Goal: Transaction & Acquisition: Purchase product/service

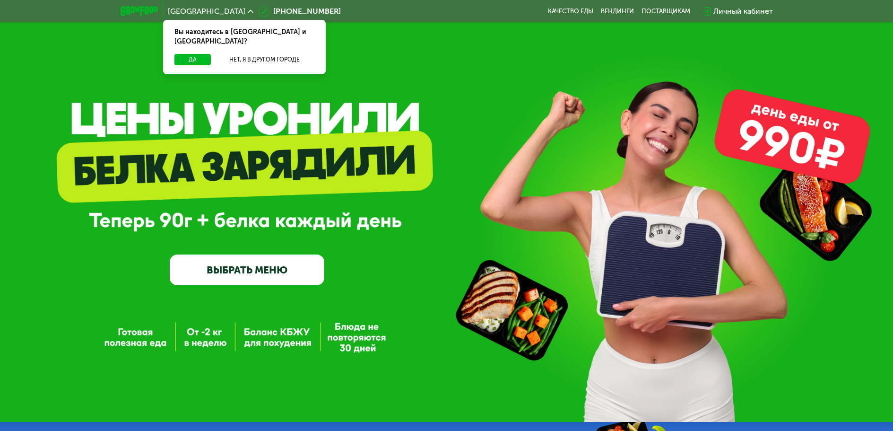
click at [275, 271] on link "ВЫБРАТЬ МЕНЮ" at bounding box center [247, 269] width 155 height 31
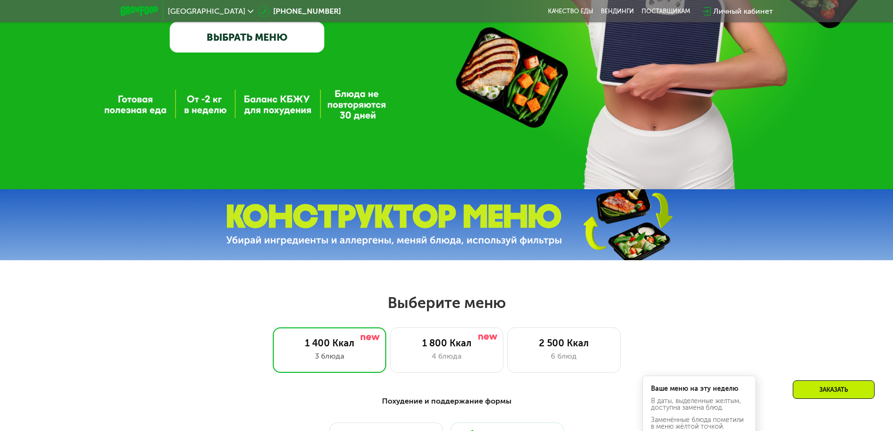
scroll to position [249, 0]
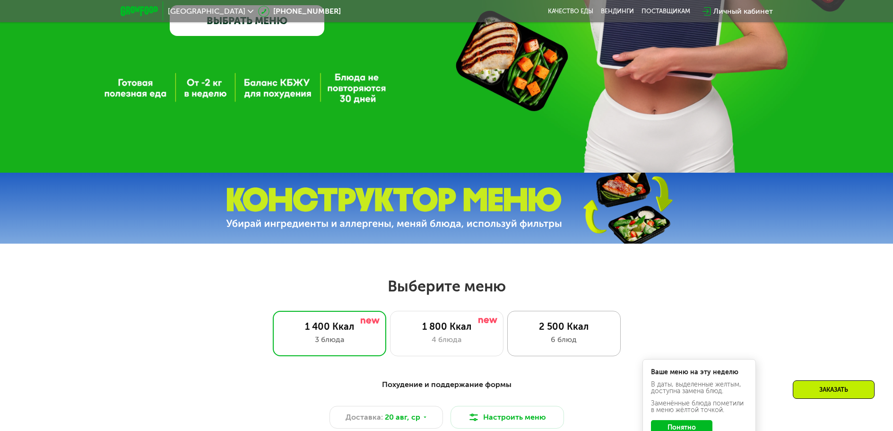
click at [576, 336] on div "2 500 Ккал 6 блюд" at bounding box center [563, 333] width 113 height 45
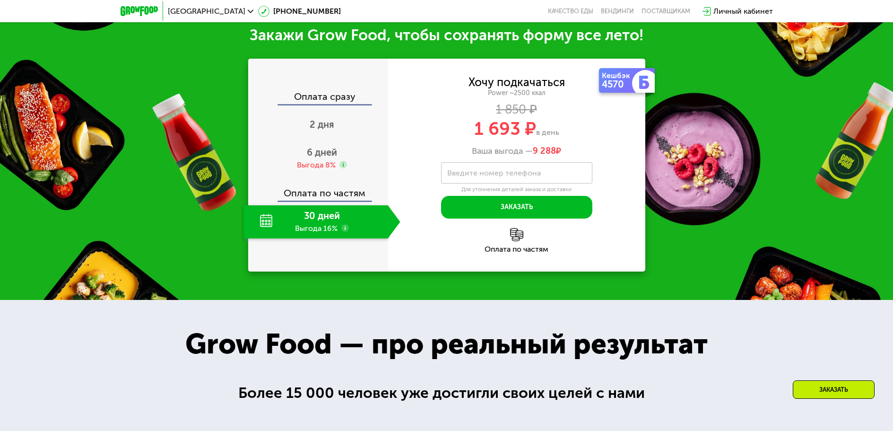
scroll to position [1053, 0]
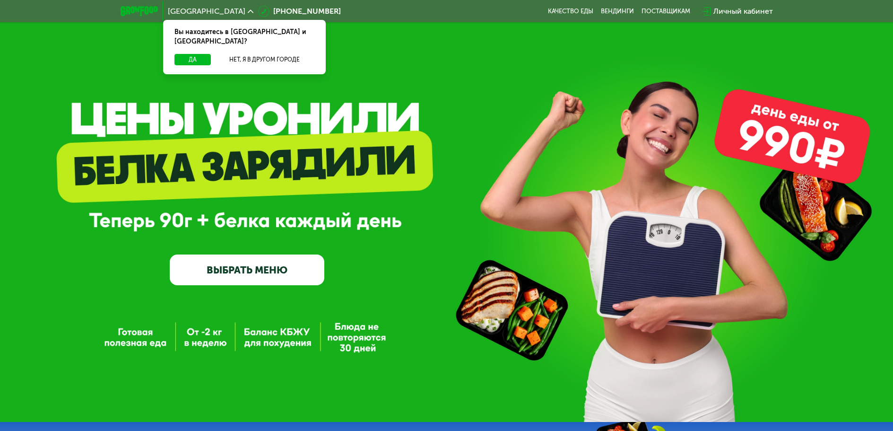
click at [270, 271] on link "ВЫБРАТЬ МЕНЮ" at bounding box center [247, 269] width 155 height 31
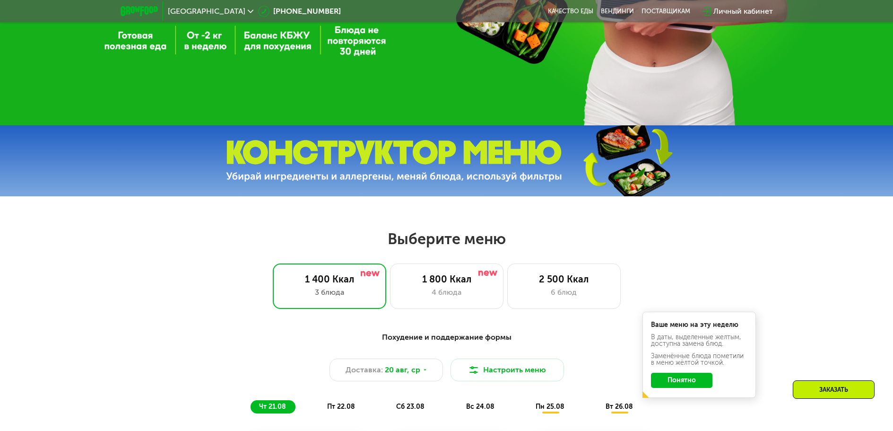
scroll to position [507, 0]
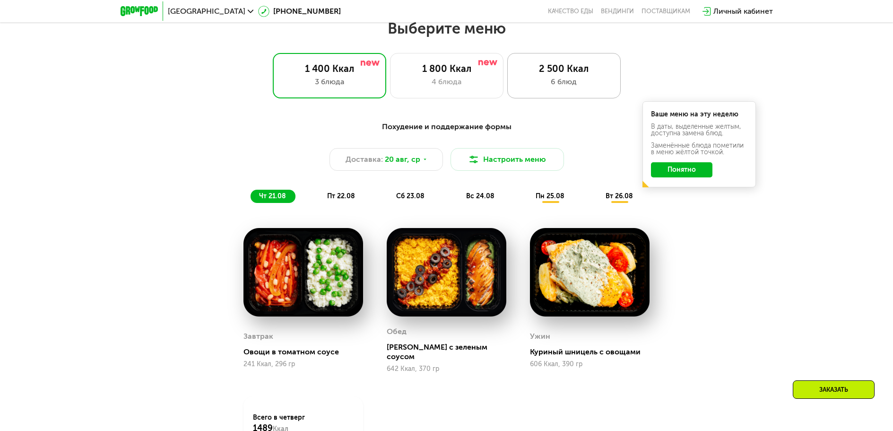
click at [583, 85] on div "6 блюд" at bounding box center [564, 81] width 94 height 11
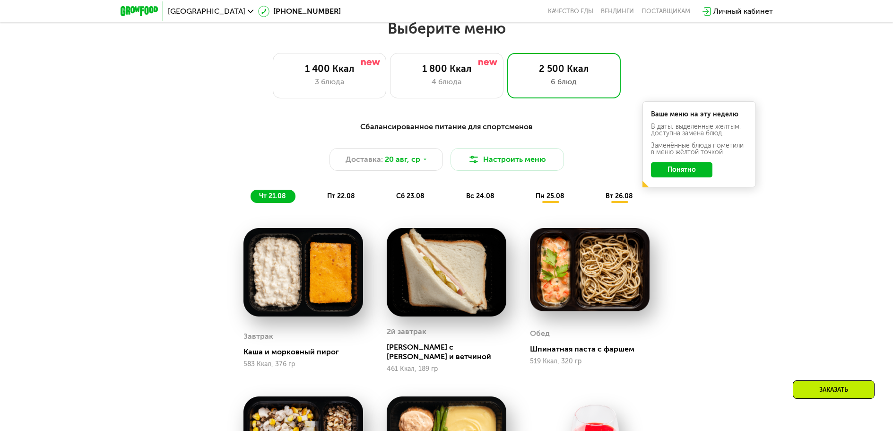
click at [388, 194] on div "пт 22.08" at bounding box center [411, 196] width 46 height 13
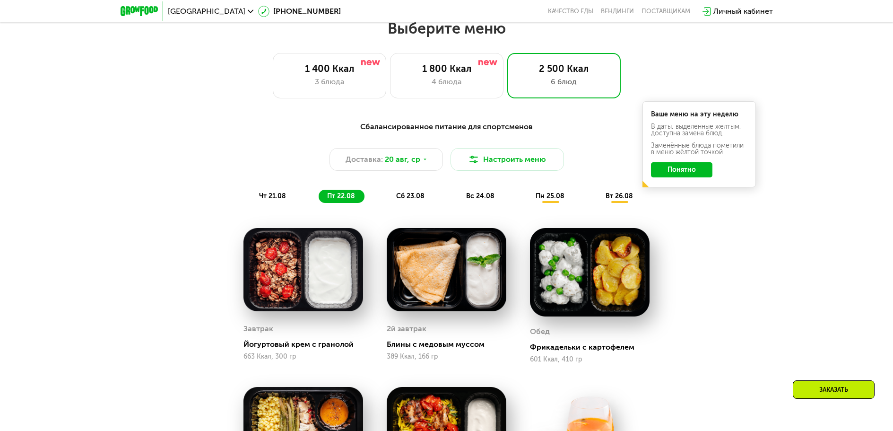
click at [418, 200] on span "сб 23.08" at bounding box center [410, 196] width 28 height 8
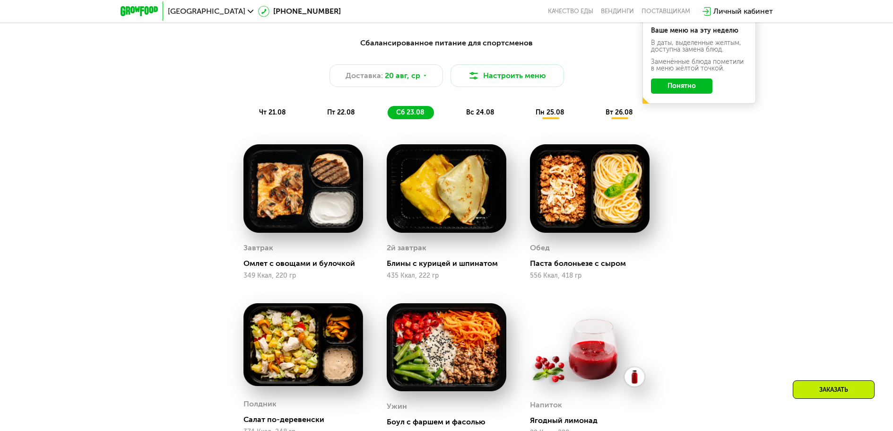
scroll to position [601, 0]
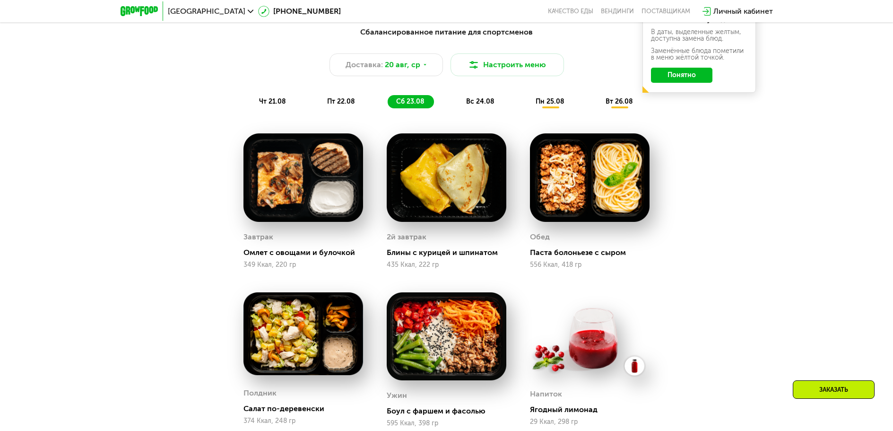
click at [485, 104] on span "вс 24.08" at bounding box center [480, 101] width 28 height 8
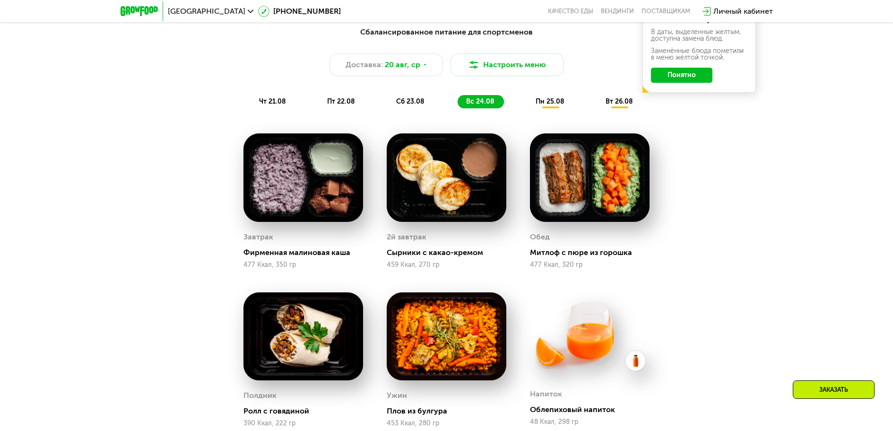
click at [597, 108] on div "пн 25.08" at bounding box center [619, 101] width 45 height 13
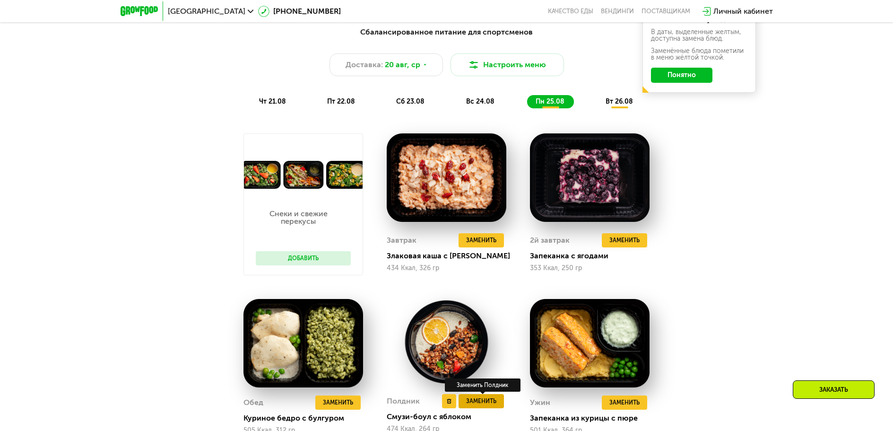
click at [486, 406] on span "Заменить" at bounding box center [481, 400] width 30 height 9
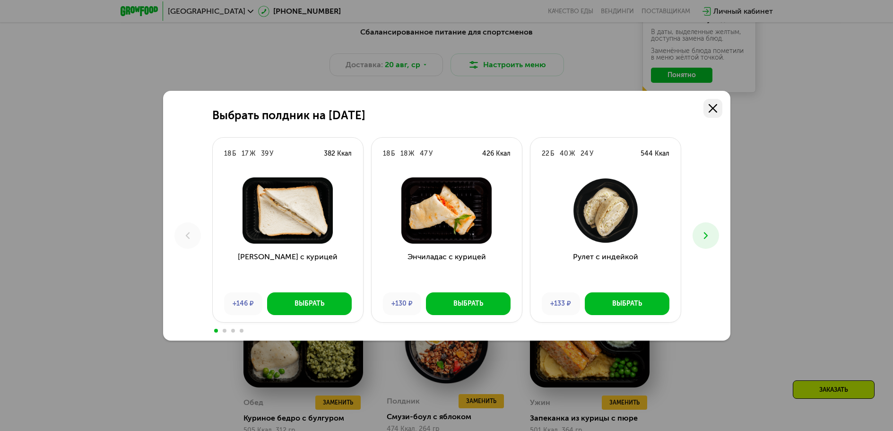
click at [713, 110] on icon at bounding box center [713, 108] width 9 height 9
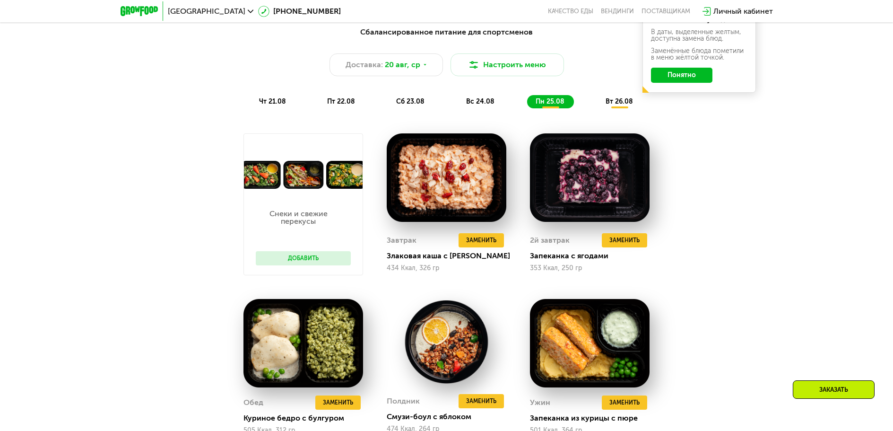
click at [490, 102] on span "вс 24.08" at bounding box center [480, 101] width 28 height 8
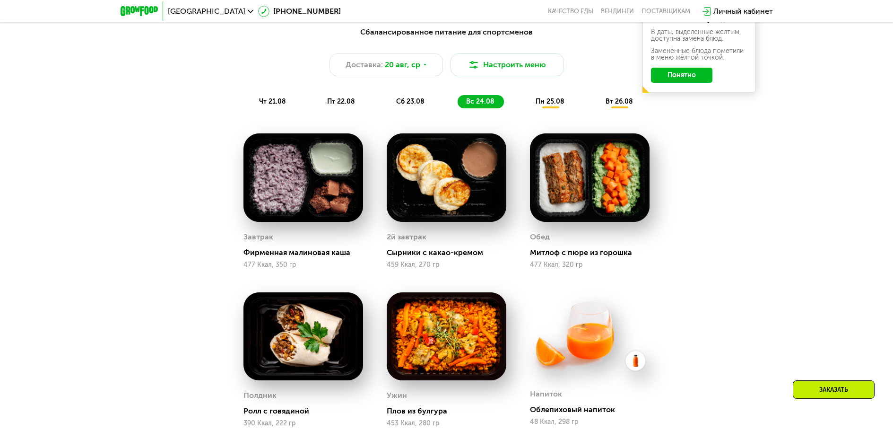
click at [314, 202] on img at bounding box center [303, 177] width 120 height 88
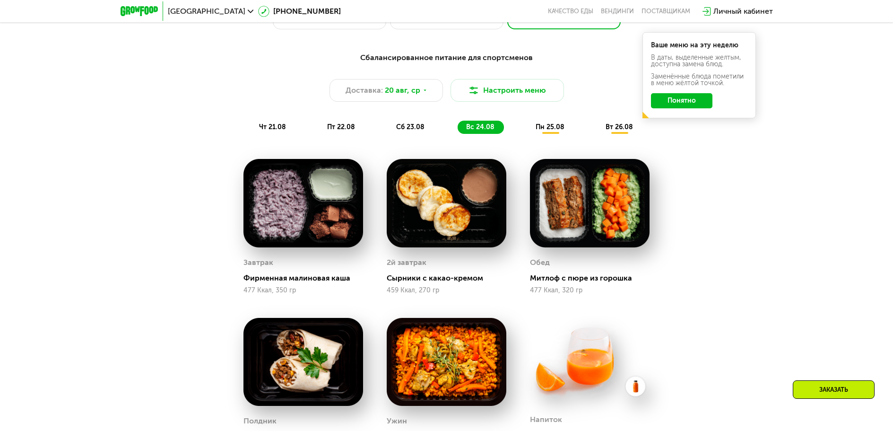
scroll to position [554, 0]
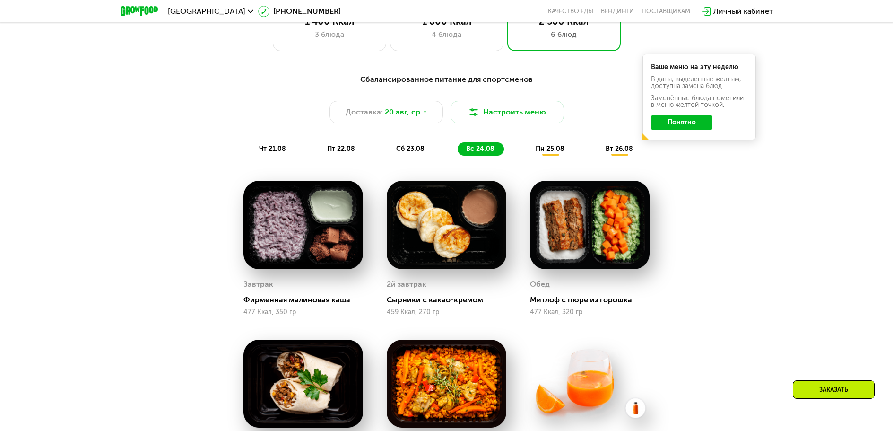
click at [678, 124] on button "Понятно" at bounding box center [681, 122] width 61 height 15
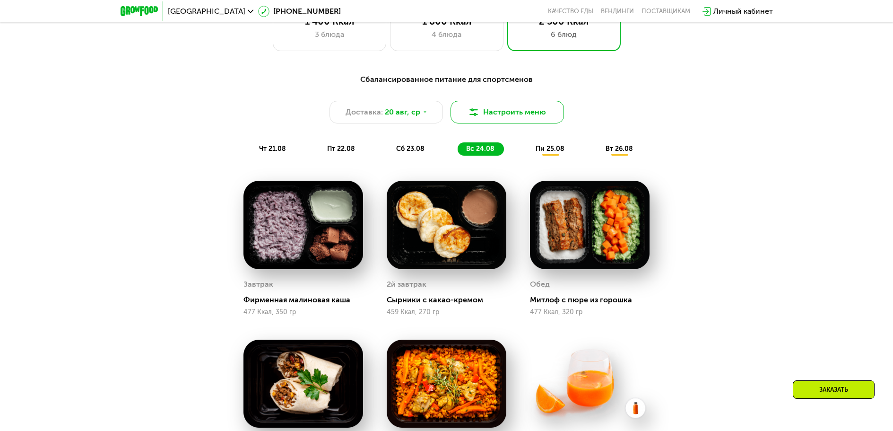
click at [513, 118] on button "Настроить меню" at bounding box center [506, 112] width 113 height 23
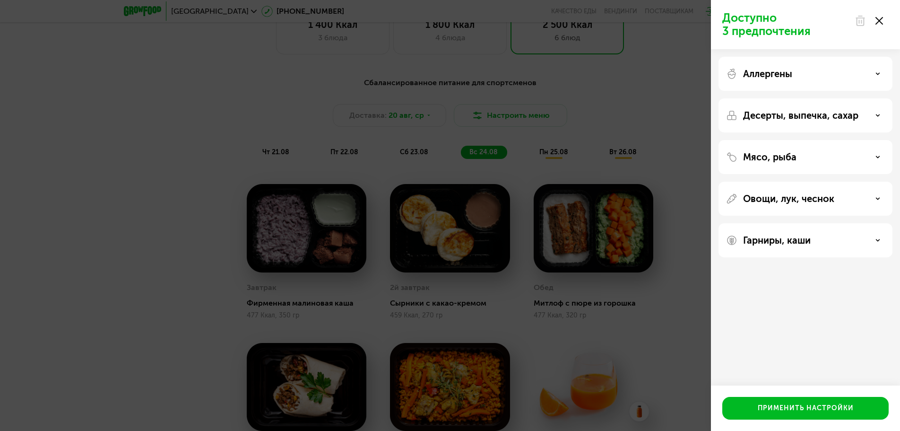
click at [790, 158] on p "Мясо, рыба" at bounding box center [769, 156] width 53 height 11
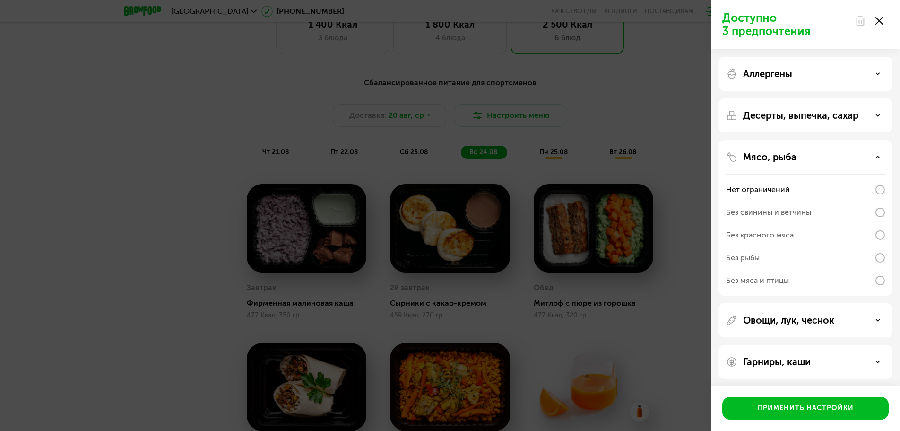
click at [790, 158] on p "Мясо, рыба" at bounding box center [769, 156] width 53 height 11
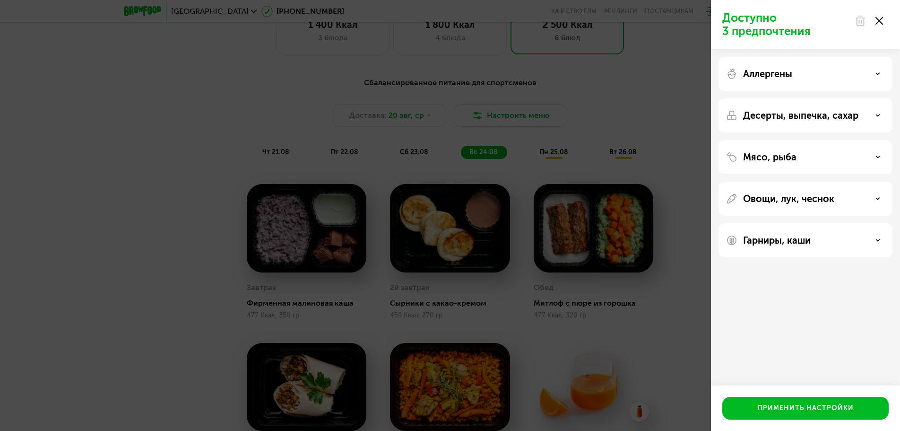
click at [782, 118] on p "Десерты, выпечка, сахар" at bounding box center [800, 115] width 115 height 11
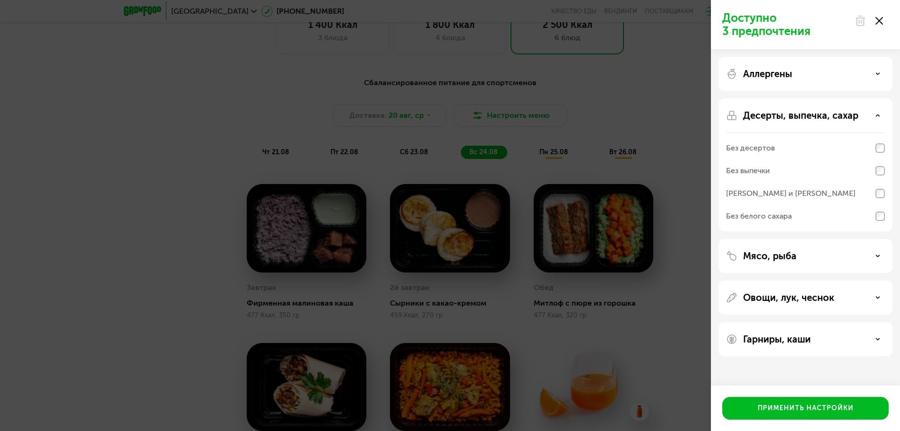
click at [782, 118] on p "Десерты, выпечка, сахар" at bounding box center [800, 115] width 115 height 11
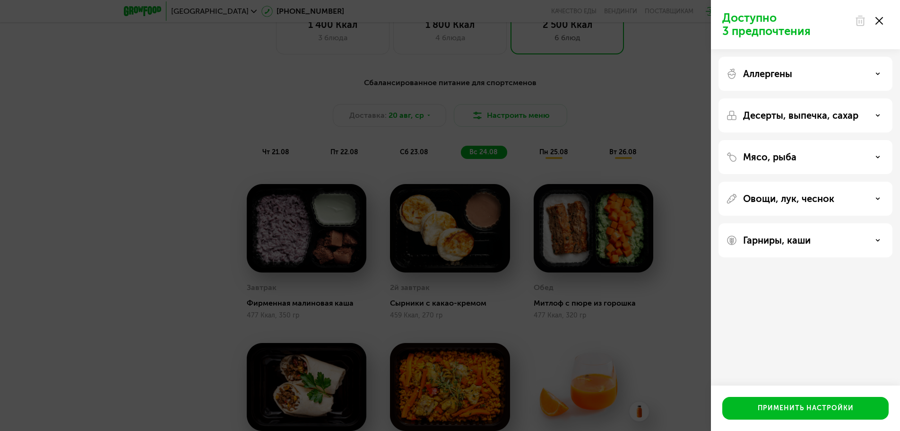
click at [768, 98] on div "Аллергены" at bounding box center [805, 115] width 174 height 34
click at [841, 198] on div "Овощи, лук, чеснок" at bounding box center [805, 198] width 159 height 11
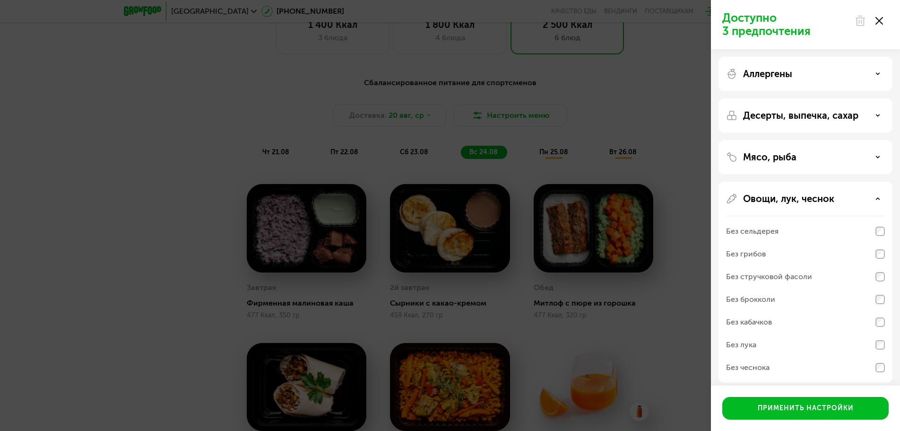
click at [697, 293] on div "Доступно 3 предпочтения Аллергены Десерты, выпечка, сахар Мясо, рыба Овощи, лук…" at bounding box center [450, 215] width 900 height 431
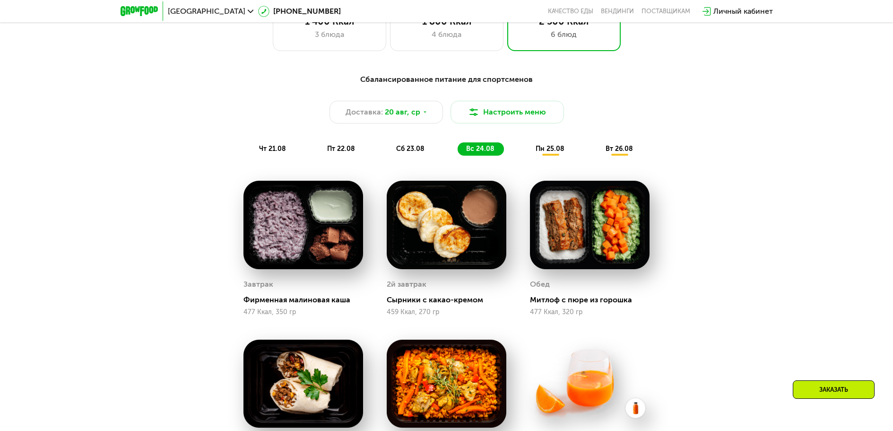
click at [468, 217] on img at bounding box center [447, 225] width 120 height 88
click at [502, 110] on button "Настроить меню" at bounding box center [506, 112] width 113 height 23
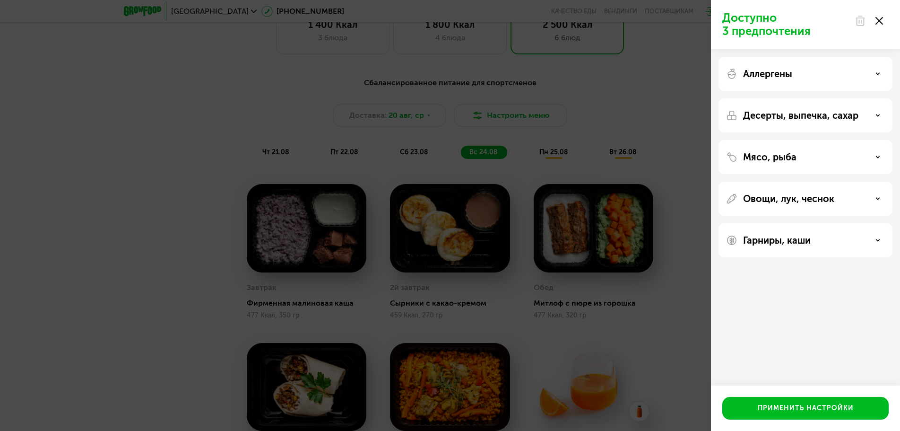
click at [764, 77] on p "Аллергены" at bounding box center [767, 73] width 49 height 11
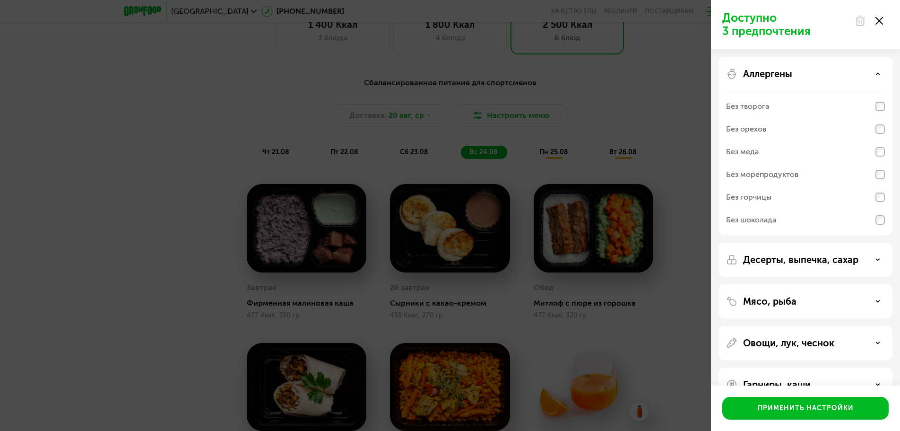
click at [846, 260] on p "Десерты, выпечка, сахар" at bounding box center [800, 259] width 115 height 11
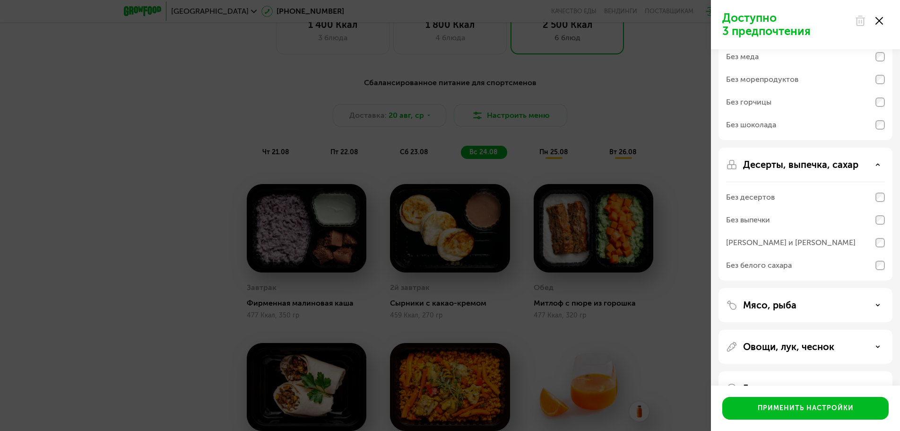
scroll to position [124, 0]
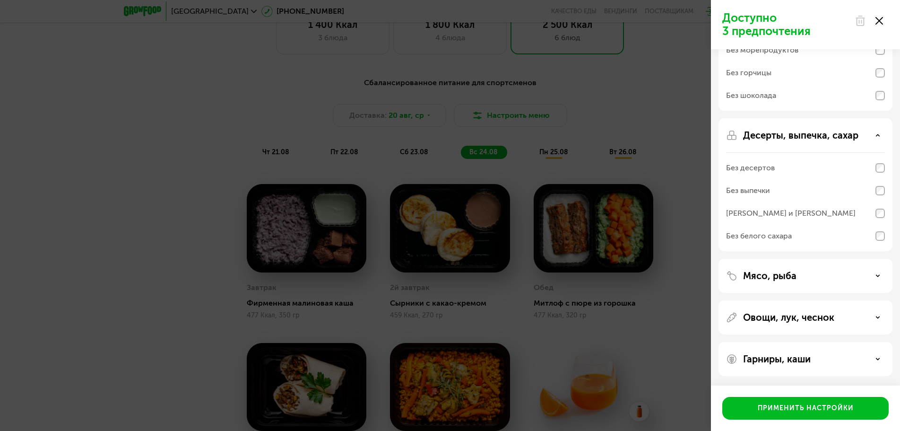
click at [786, 366] on div "Гарниры, каши" at bounding box center [805, 359] width 174 height 34
click at [787, 364] on p "Гарниры, каши" at bounding box center [777, 358] width 68 height 11
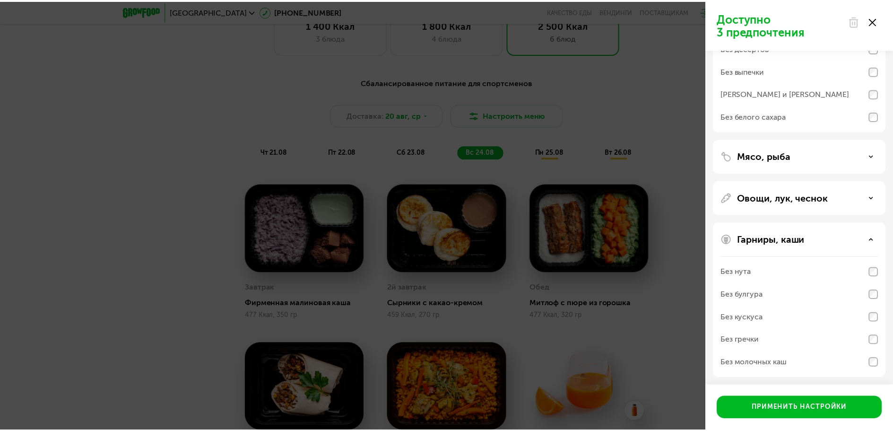
scroll to position [246, 0]
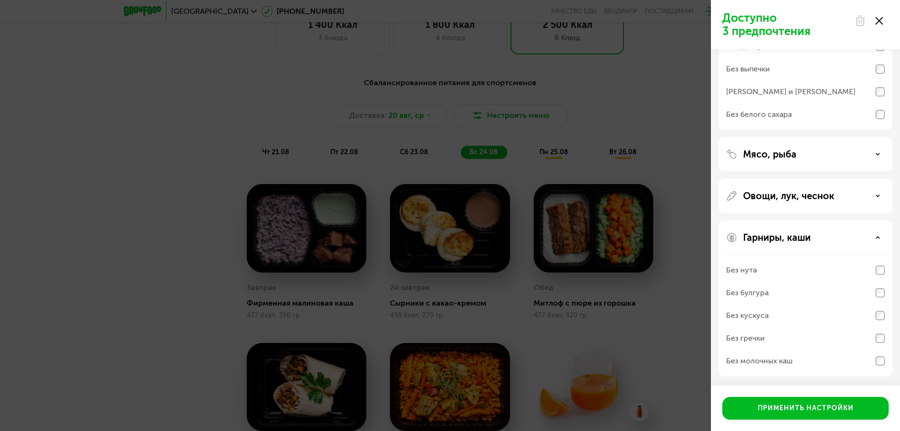
click at [819, 406] on div "Применить настройки" at bounding box center [806, 407] width 96 height 9
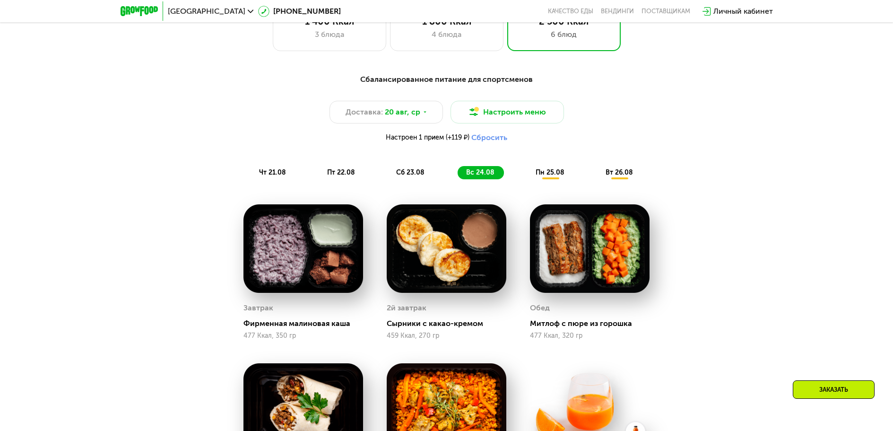
click at [484, 142] on button "Сбросить" at bounding box center [489, 137] width 36 height 9
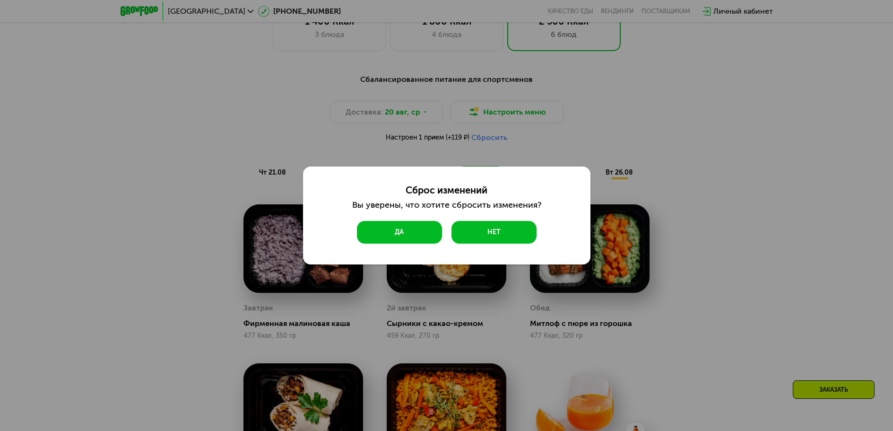
click at [407, 228] on button "Да" at bounding box center [399, 232] width 85 height 23
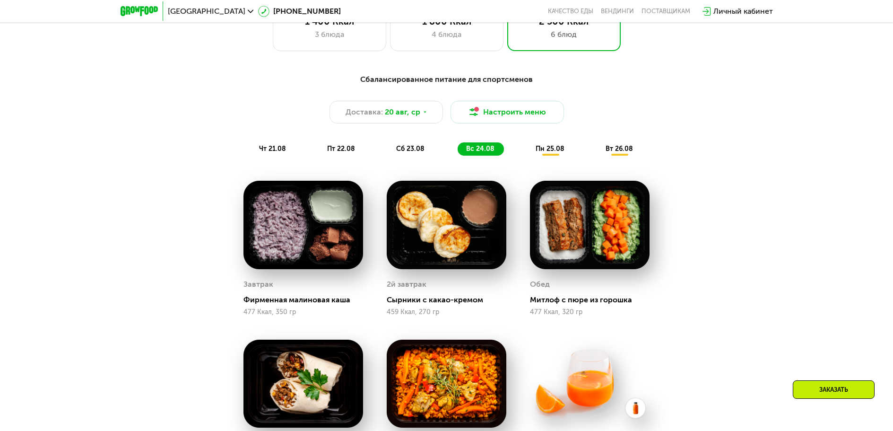
click at [623, 153] on span "вт 26.08" at bounding box center [619, 149] width 27 height 8
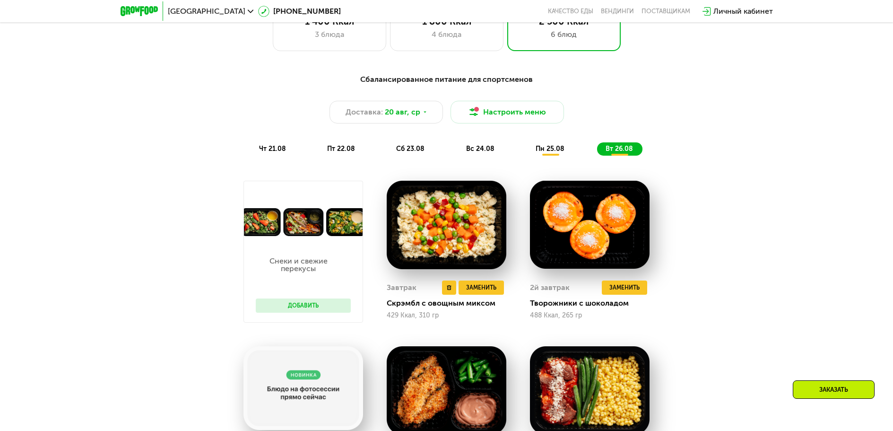
scroll to position [601, 0]
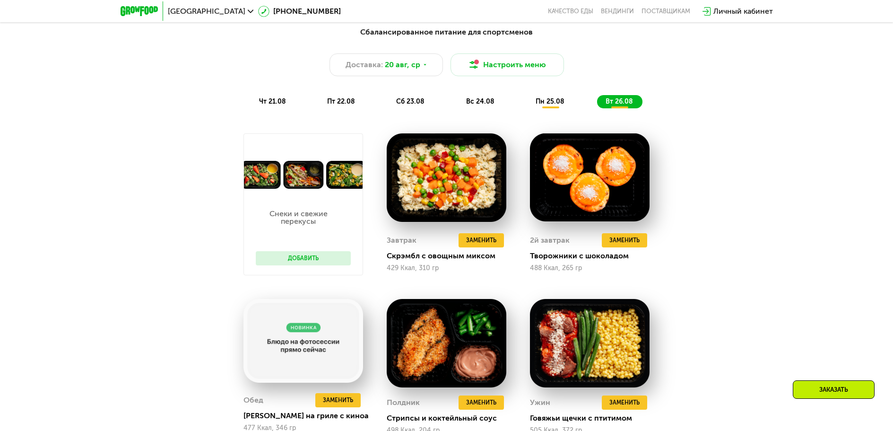
click at [543, 102] on span "пн 25.08" at bounding box center [550, 101] width 29 height 8
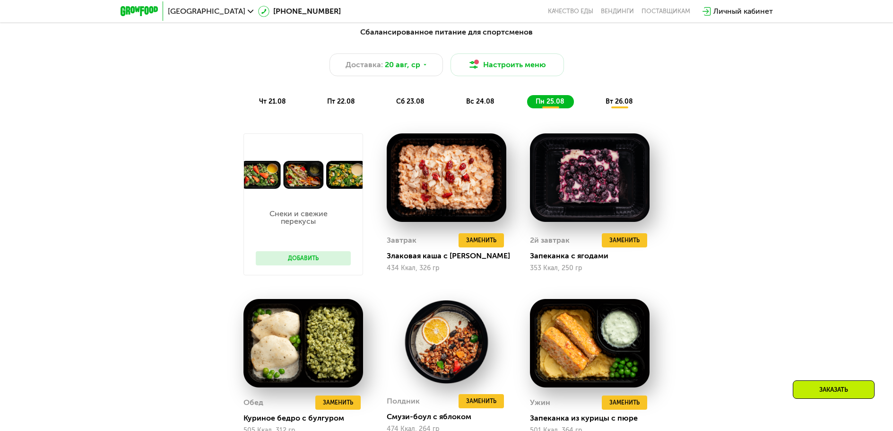
click at [527, 100] on div "вс 24.08" at bounding box center [550, 101] width 47 height 13
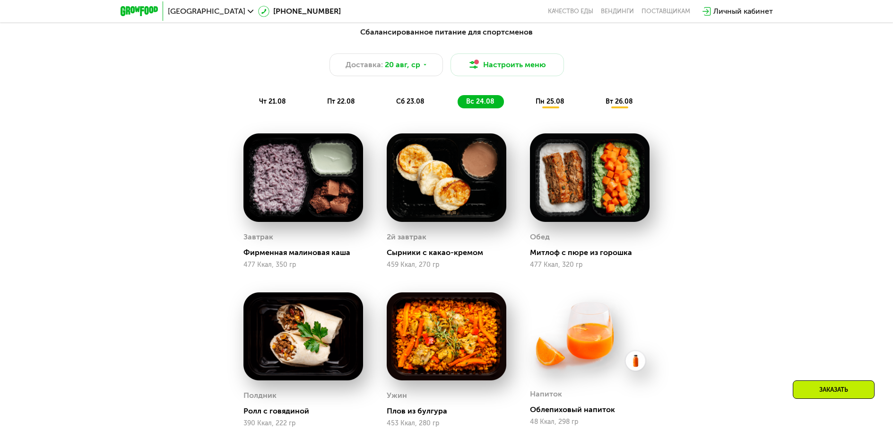
click at [407, 104] on span "сб 23.08" at bounding box center [410, 101] width 28 height 8
